Goal: Task Accomplishment & Management: Use online tool/utility

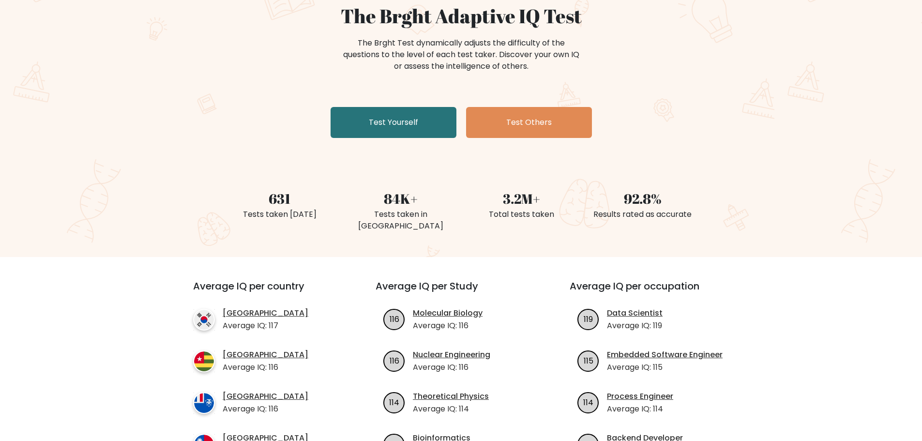
scroll to position [97, 0]
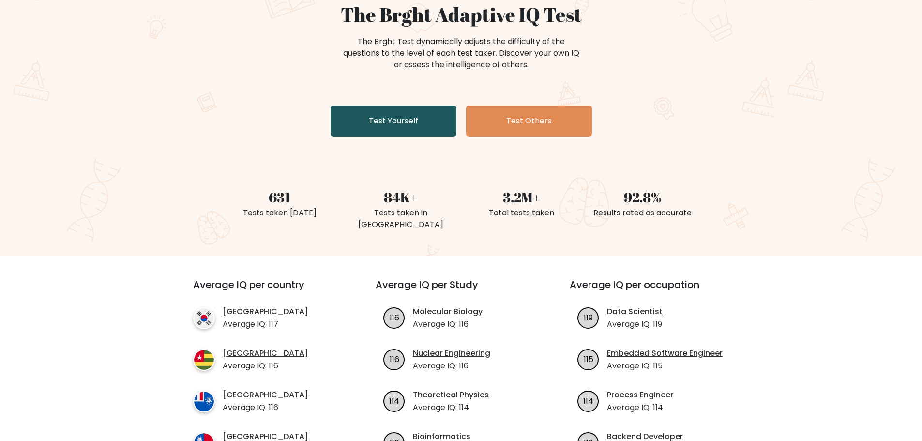
click at [414, 123] on link "Test Yourself" at bounding box center [393, 120] width 126 height 31
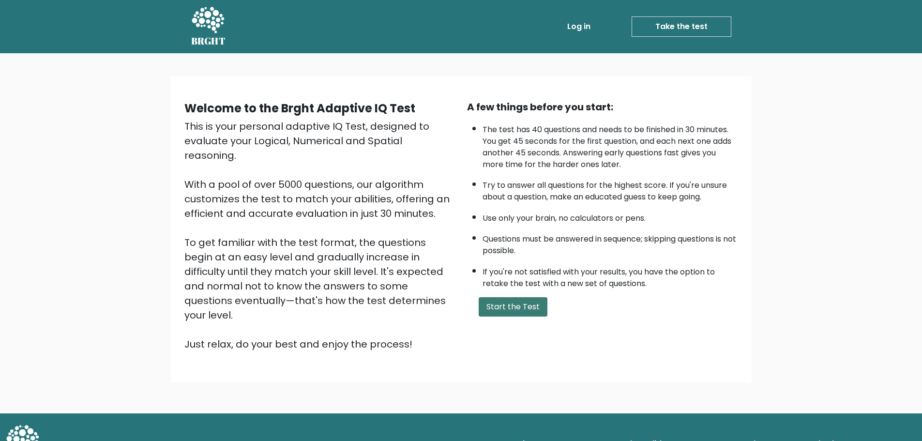
click at [536, 310] on button "Start the Test" at bounding box center [512, 306] width 69 height 19
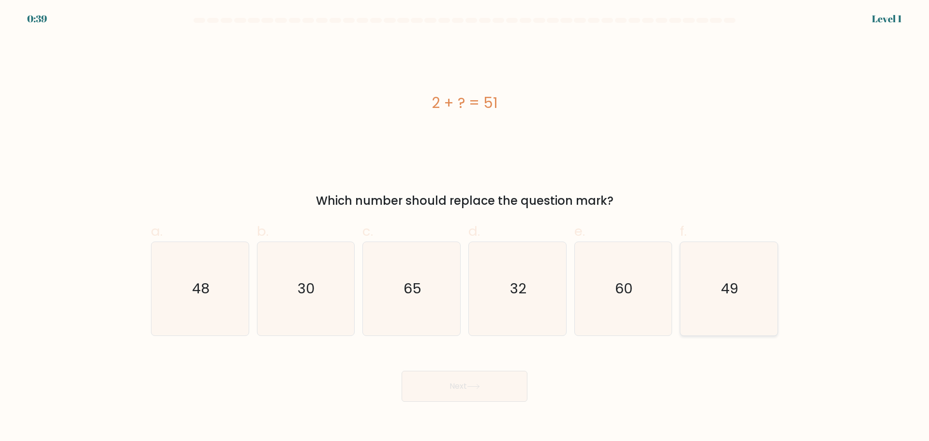
click at [713, 284] on icon "49" at bounding box center [728, 288] width 93 height 93
click at [465, 227] on input "f. 49" at bounding box center [464, 224] width 0 height 6
radio input "true"
click at [489, 388] on button "Next" at bounding box center [465, 386] width 126 height 31
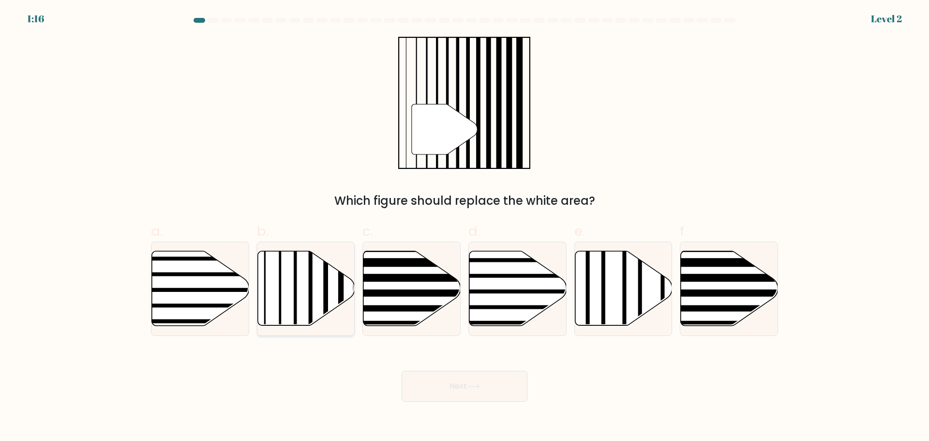
click at [311, 298] on line at bounding box center [311, 249] width 0 height 196
click at [464, 227] on input "b." at bounding box center [464, 224] width 0 height 6
radio input "true"
click at [479, 414] on body "1:15 Level 2" at bounding box center [464, 220] width 929 height 441
click at [469, 398] on button "Next" at bounding box center [465, 386] width 126 height 31
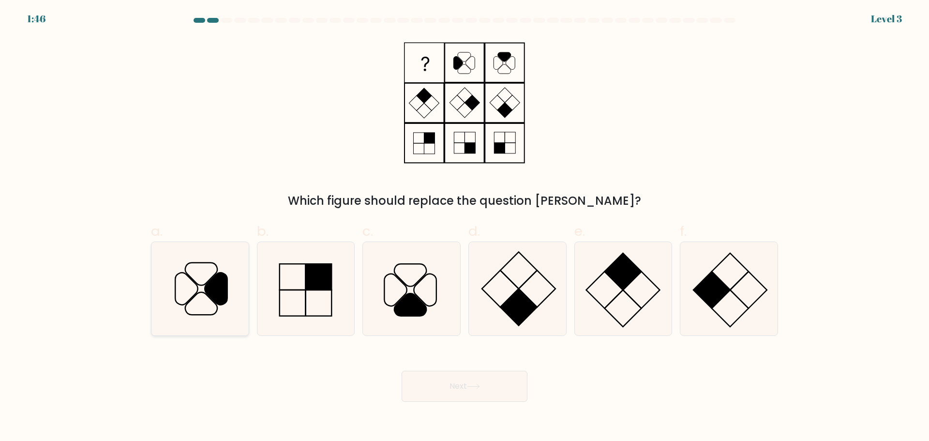
click at [197, 299] on icon at bounding box center [199, 288] width 93 height 93
click at [464, 227] on input "a." at bounding box center [464, 224] width 0 height 6
radio input "true"
click at [488, 398] on button "Next" at bounding box center [465, 386] width 126 height 31
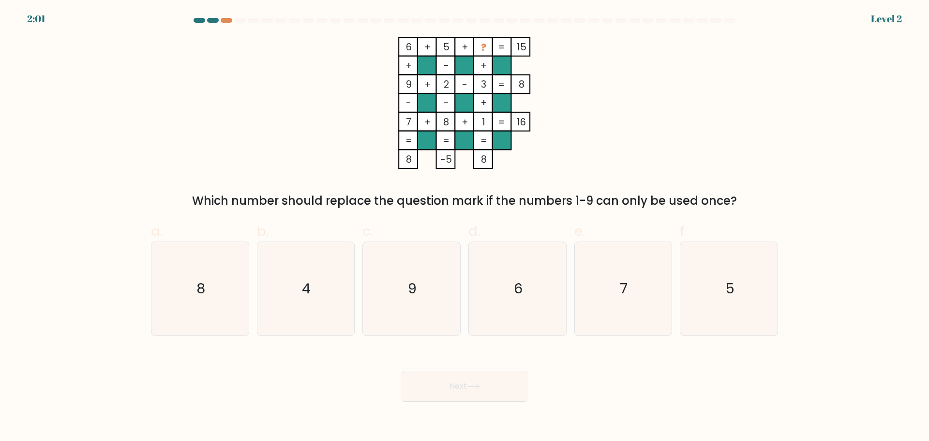
click at [485, 48] on tspan "?" at bounding box center [483, 48] width 5 height 14
click at [485, 49] on tspan "?" at bounding box center [483, 48] width 5 height 14
click at [405, 60] on tspan "+" at bounding box center [408, 66] width 7 height 14
click at [475, 46] on rect at bounding box center [483, 46] width 19 height 19
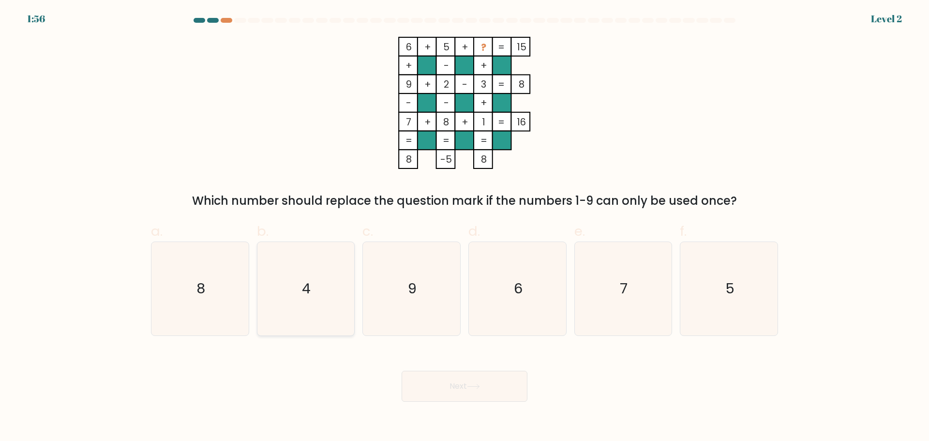
click at [330, 268] on icon "4" at bounding box center [305, 288] width 93 height 93
click at [464, 227] on input "b. 4" at bounding box center [464, 224] width 0 height 6
radio input "true"
click at [499, 389] on button "Next" at bounding box center [465, 386] width 126 height 31
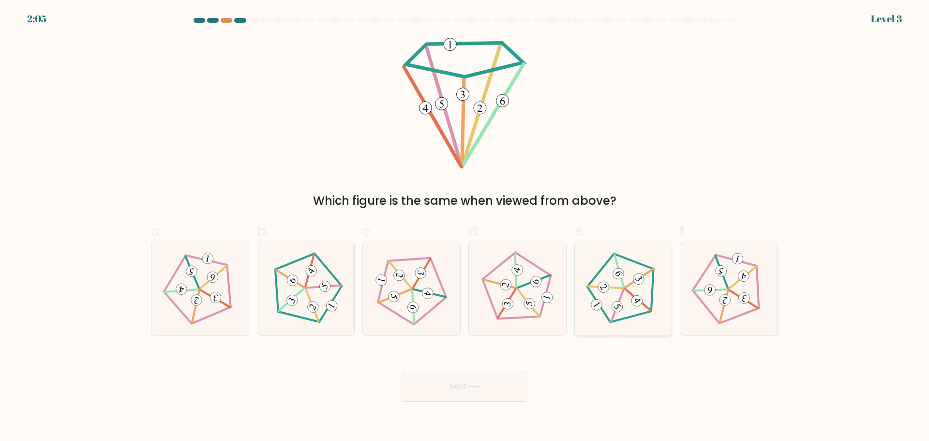
drag, startPoint x: 651, startPoint y: 314, endPoint x: 544, endPoint y: 355, distance: 114.4
click at [651, 314] on icon at bounding box center [623, 288] width 74 height 74
click at [465, 227] on input "e." at bounding box center [464, 224] width 0 height 6
radio input "true"
click at [476, 379] on button "Next" at bounding box center [465, 386] width 126 height 31
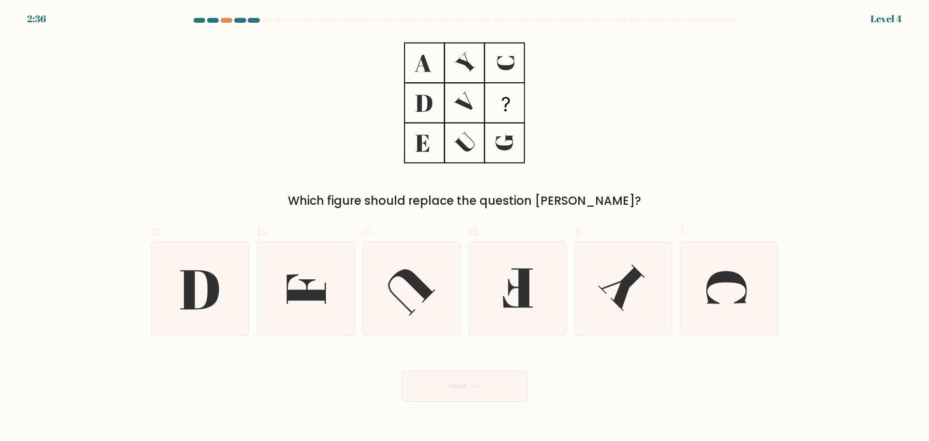
drag, startPoint x: 430, startPoint y: 44, endPoint x: 452, endPoint y: 65, distance: 30.8
click at [430, 48] on icon at bounding box center [464, 103] width 121 height 132
click at [454, 66] on icon at bounding box center [464, 103] width 121 height 132
drag, startPoint x: 501, startPoint y: 72, endPoint x: 460, endPoint y: 107, distance: 54.2
click at [491, 86] on icon at bounding box center [464, 103] width 121 height 132
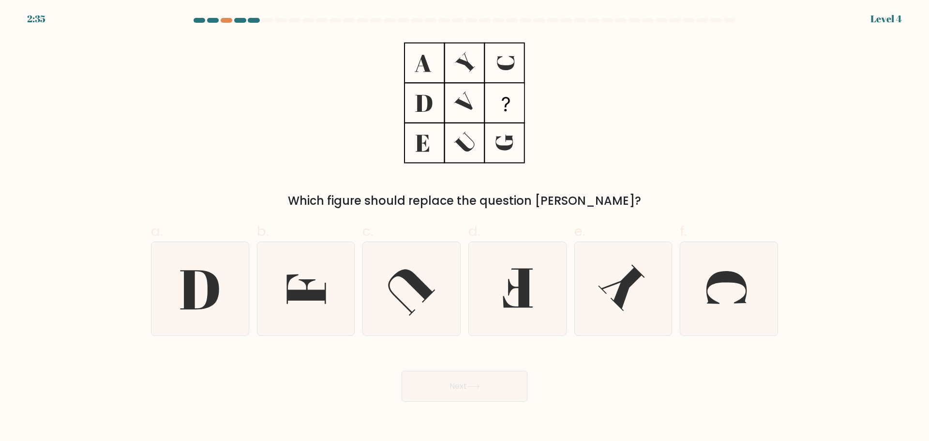
drag, startPoint x: 438, startPoint y: 123, endPoint x: 449, endPoint y: 123, distance: 11.1
click at [441, 123] on rect at bounding box center [424, 143] width 40 height 40
drag, startPoint x: 482, startPoint y: 123, endPoint x: 510, endPoint y: 140, distance: 32.8
click at [487, 125] on icon at bounding box center [464, 103] width 121 height 132
